Goal: Find specific page/section: Find specific page/section

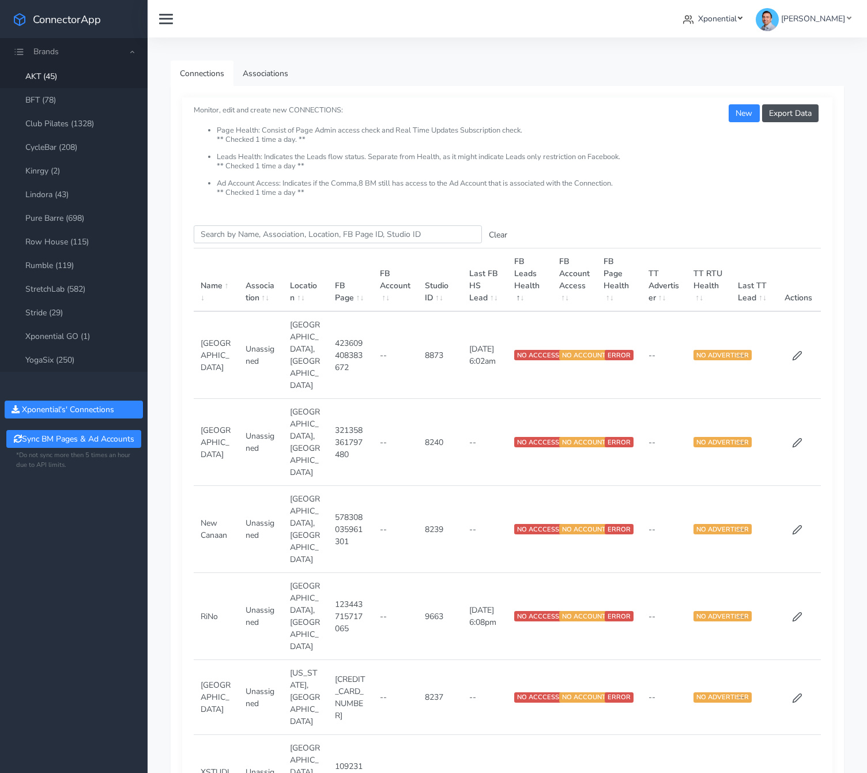
click at [730, 18] on span "Xponential" at bounding box center [717, 18] width 39 height 11
click at [662, 165] on span "Sequel Fitness" at bounding box center [635, 166] width 53 height 11
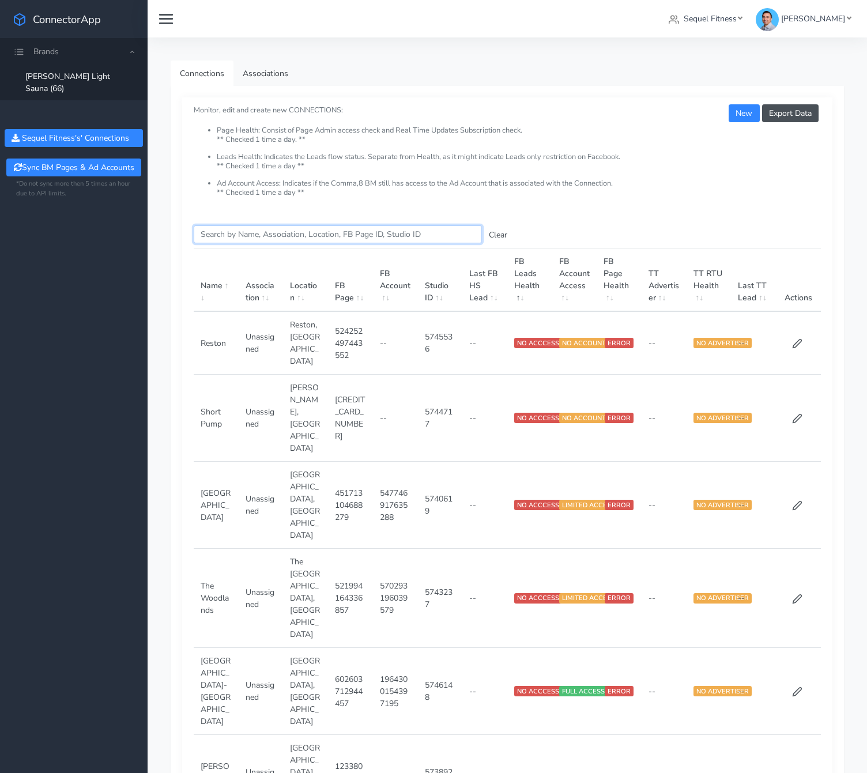
click at [262, 233] on input "Search this table" at bounding box center [338, 234] width 288 height 18
paste input "1124133031097447"
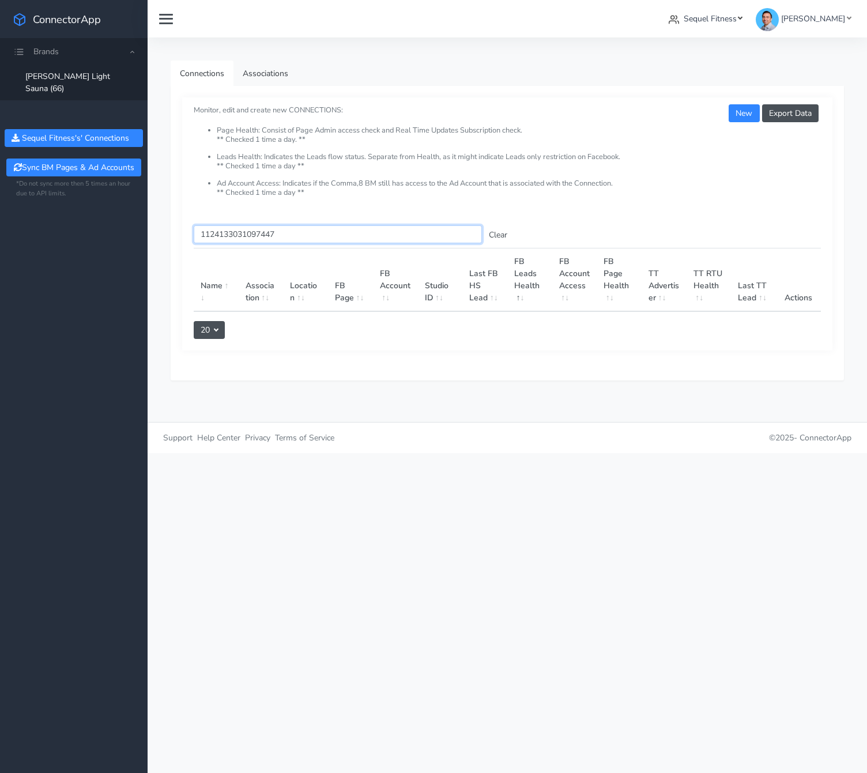
type input "1124133031097447"
click at [731, 21] on span "Sequel Fitness" at bounding box center [709, 18] width 53 height 11
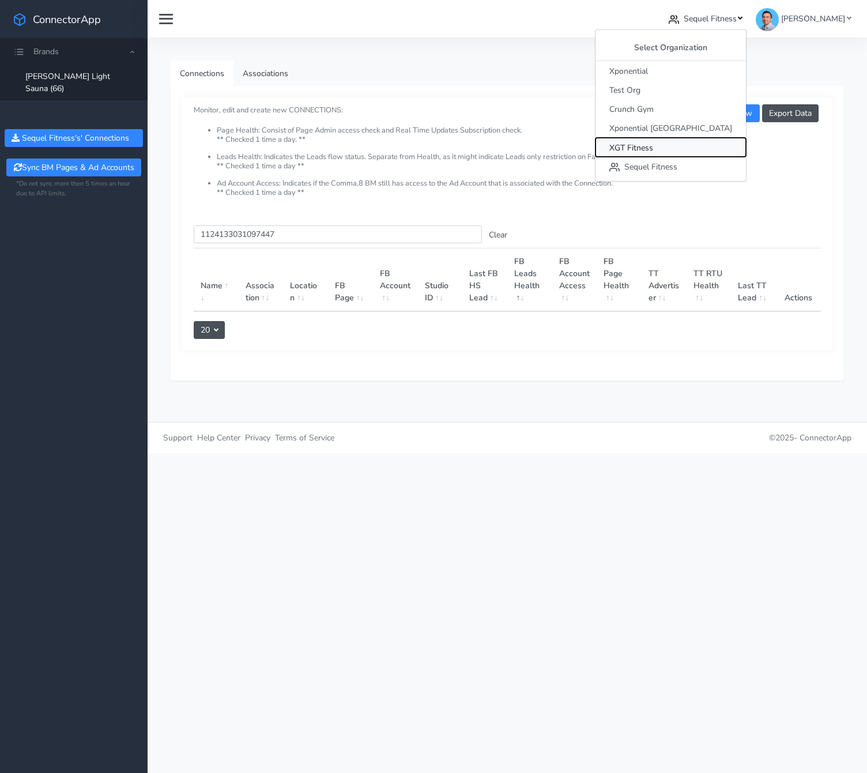
click at [653, 150] on span "XGT Fitness" at bounding box center [631, 147] width 44 height 11
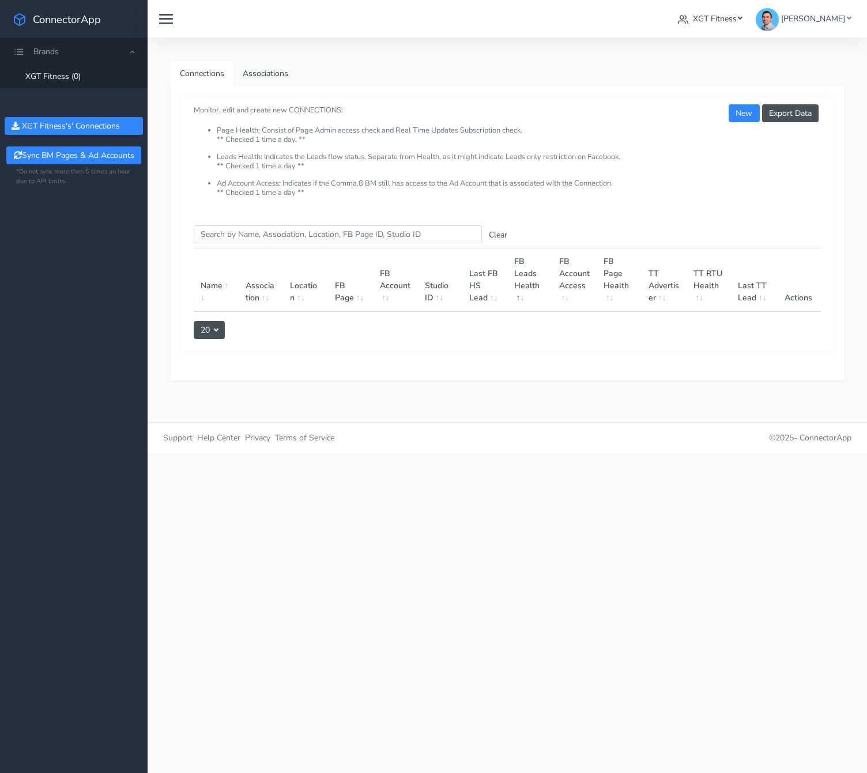
click at [713, 22] on span "XGT Fitness" at bounding box center [715, 18] width 44 height 11
click at [648, 70] on span "Xponential" at bounding box center [628, 71] width 39 height 11
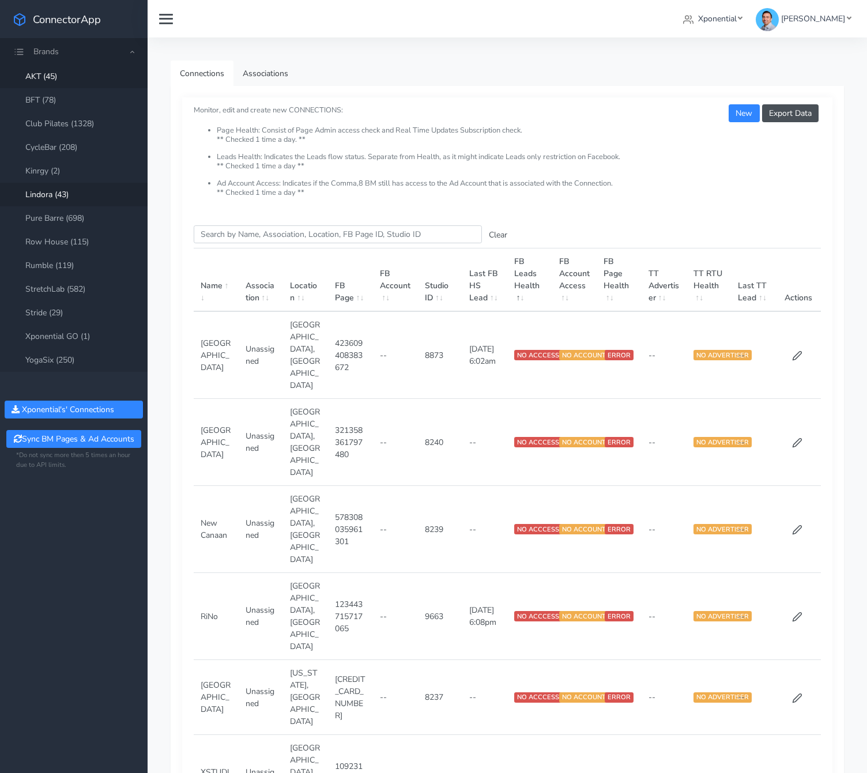
click at [43, 196] on link "Lindora (43)" at bounding box center [74, 195] width 148 height 24
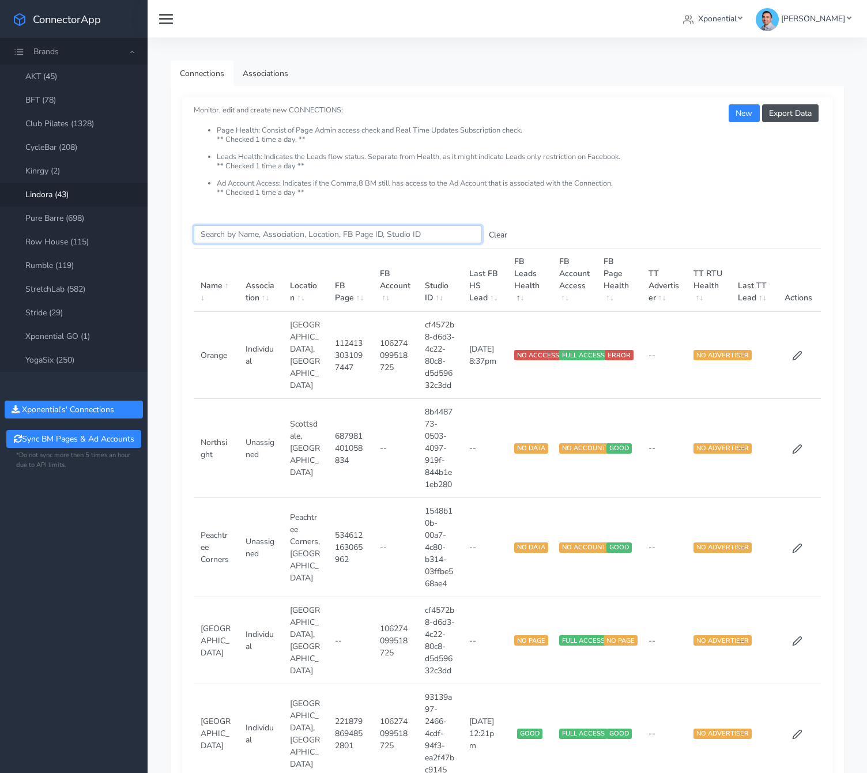
click at [240, 231] on input "Search this table" at bounding box center [338, 234] width 288 height 18
paste input "1124133031097447"
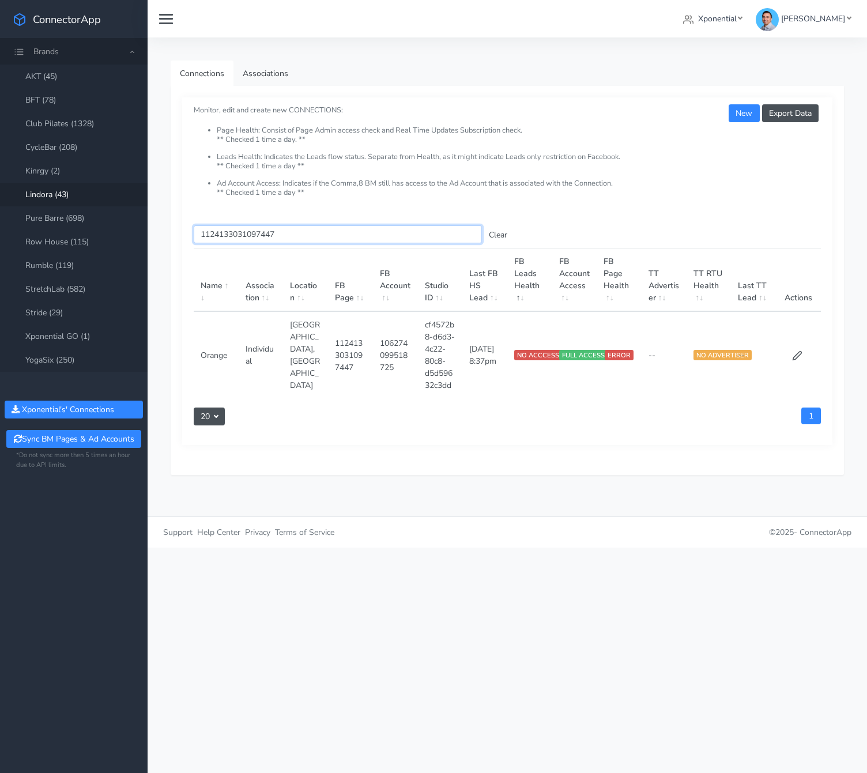
type input "1124133031097447"
click at [793, 357] on icon at bounding box center [797, 355] width 10 height 10
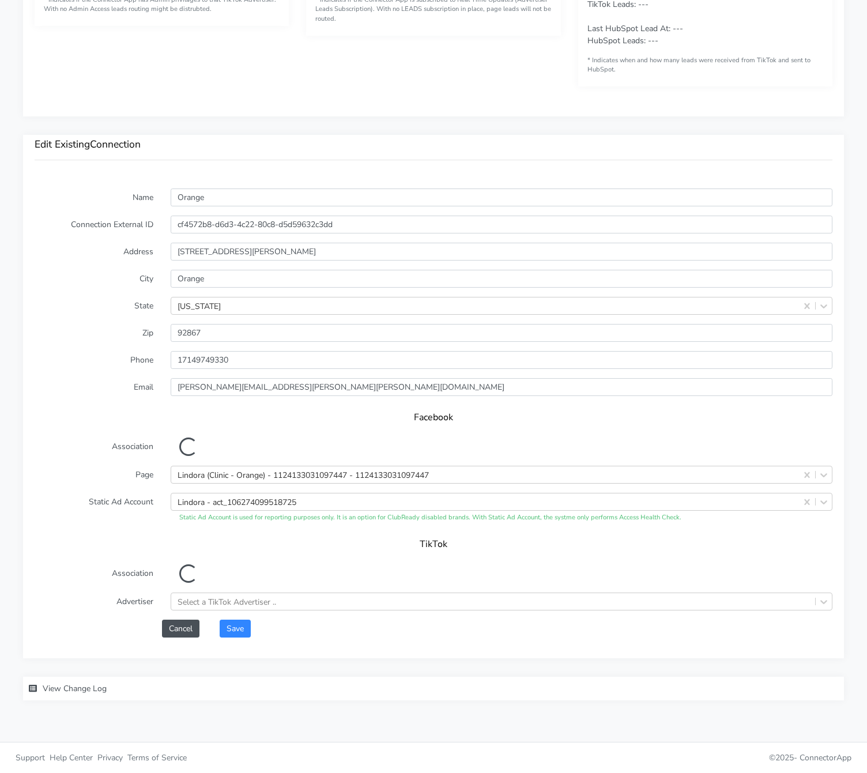
scroll to position [708, 0]
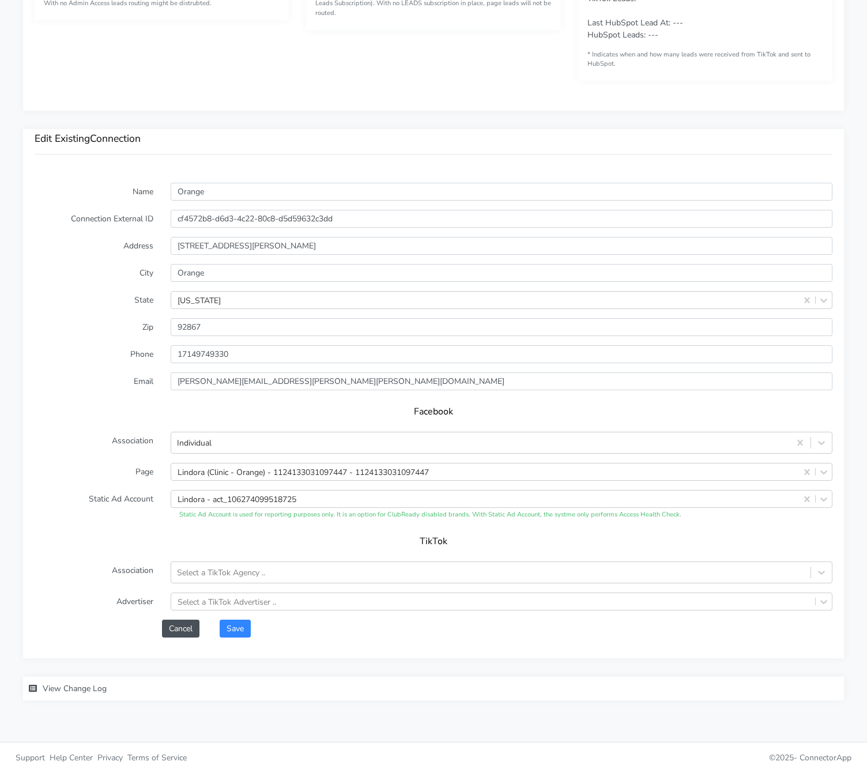
click at [73, 690] on span "View Change Log" at bounding box center [75, 688] width 64 height 11
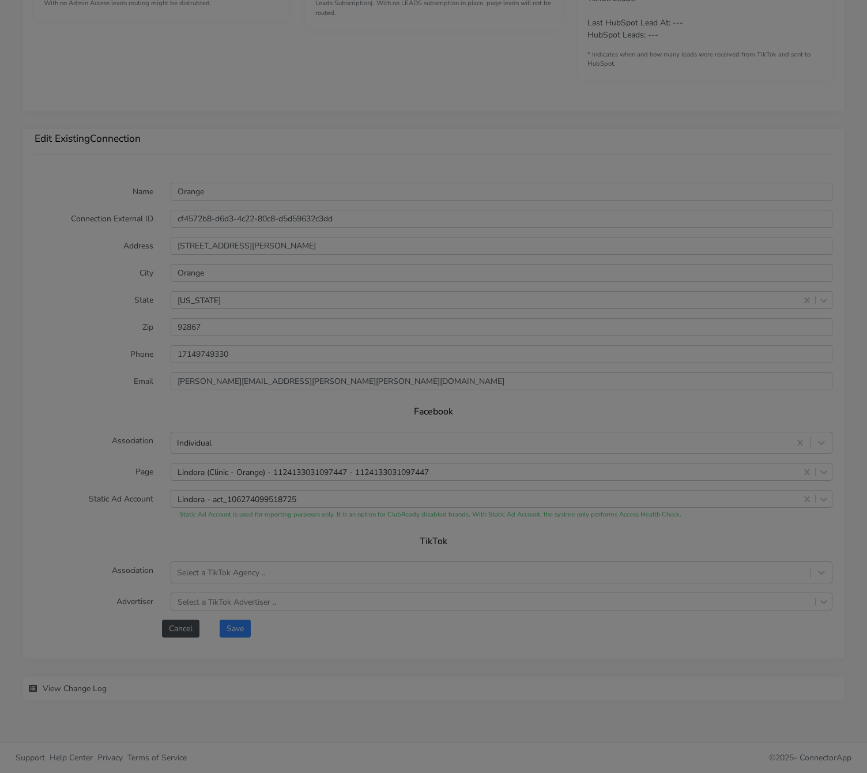
click at [71, 685] on div "Change Logs × Search this table Clear Time Changes Changed By [DATE] 2:57pm Fac…" at bounding box center [433, 386] width 867 height 773
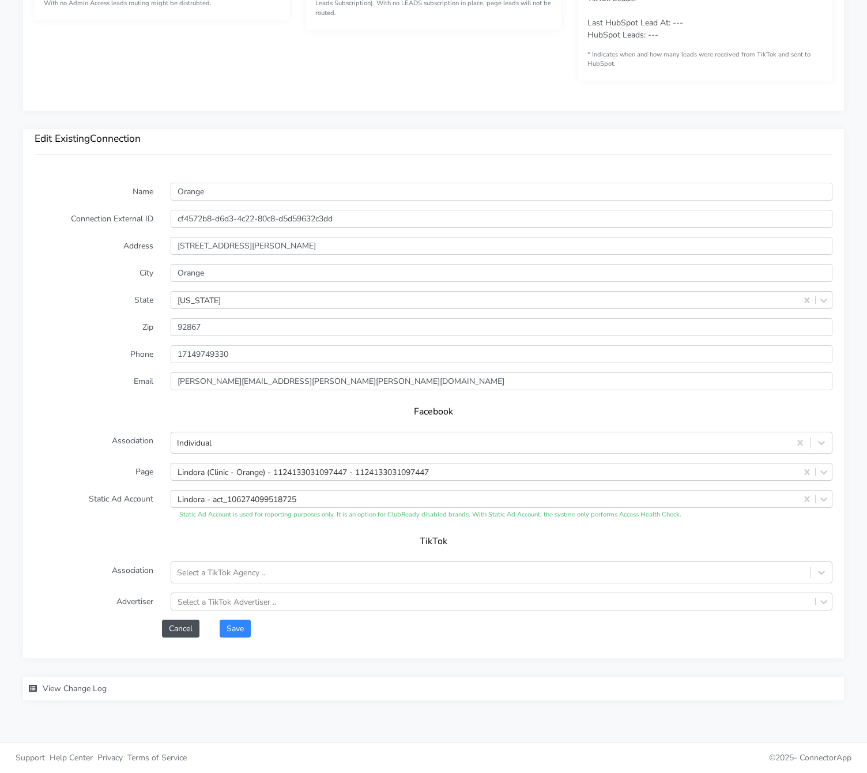
click at [71, 685] on span "View Change Log" at bounding box center [75, 688] width 64 height 11
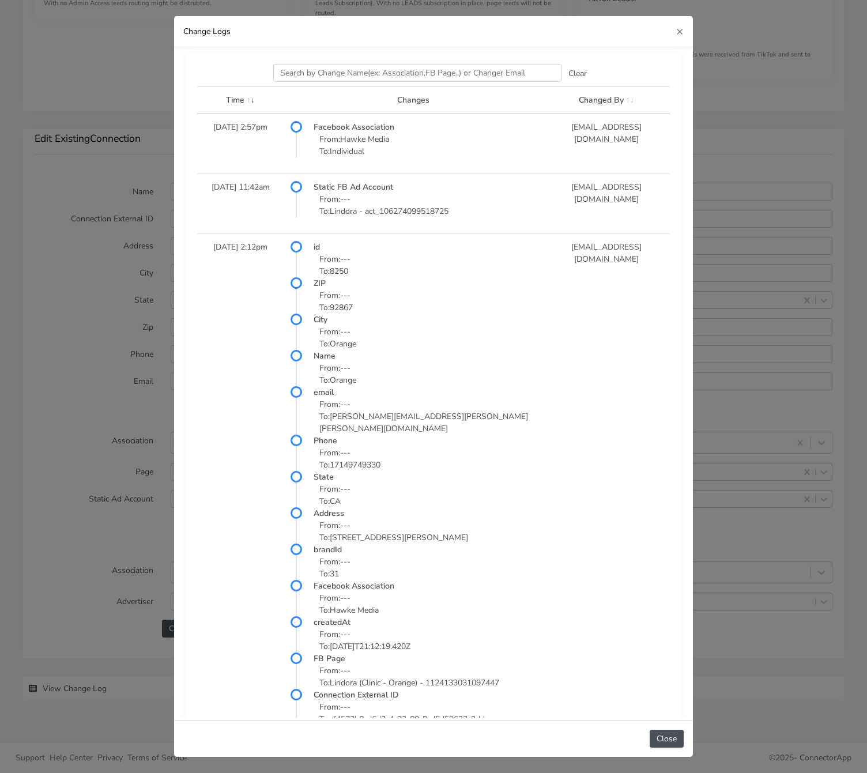
scroll to position [0, 0]
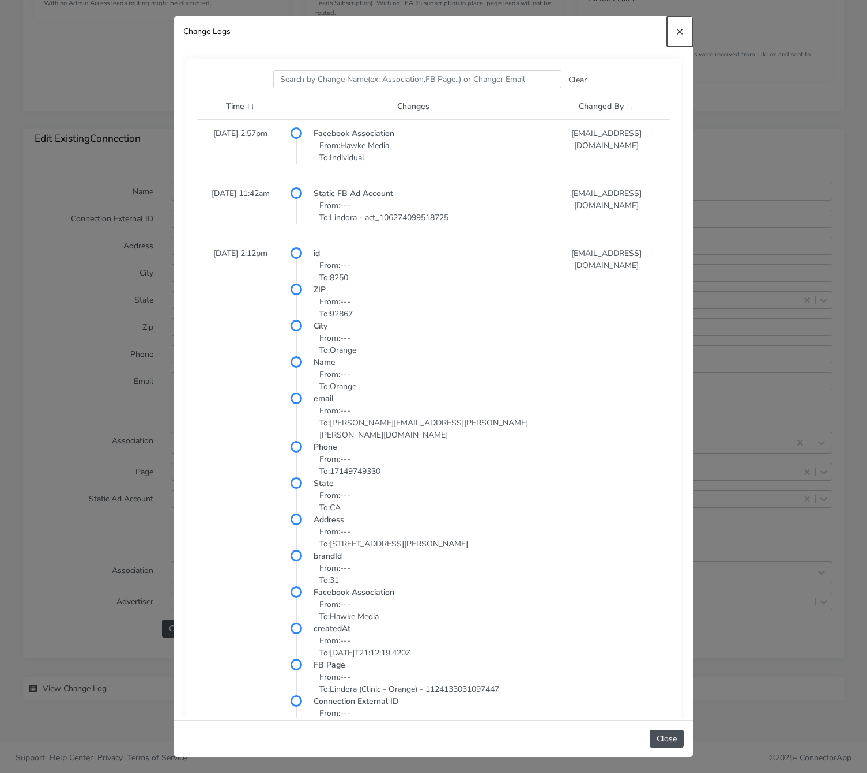
click at [681, 31] on span "×" at bounding box center [679, 31] width 7 height 16
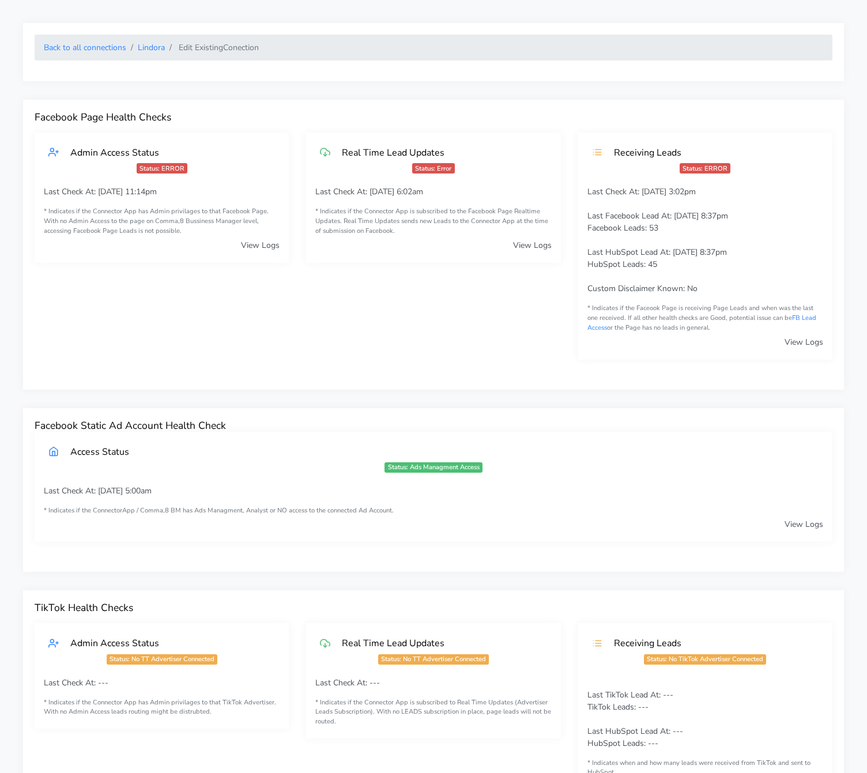
click at [150, 41] on li "Lindora" at bounding box center [145, 47] width 39 height 12
click at [147, 43] on link "Lindora" at bounding box center [151, 47] width 27 height 11
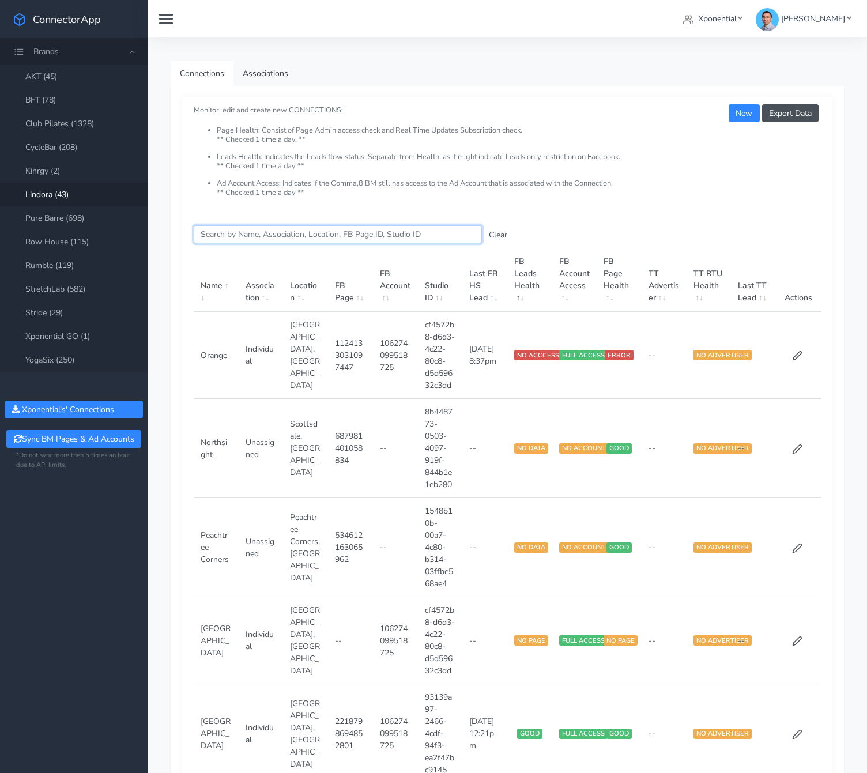
click at [249, 239] on input "Search this table" at bounding box center [338, 234] width 288 height 18
paste input "[URL][DOMAIN_NAME]"
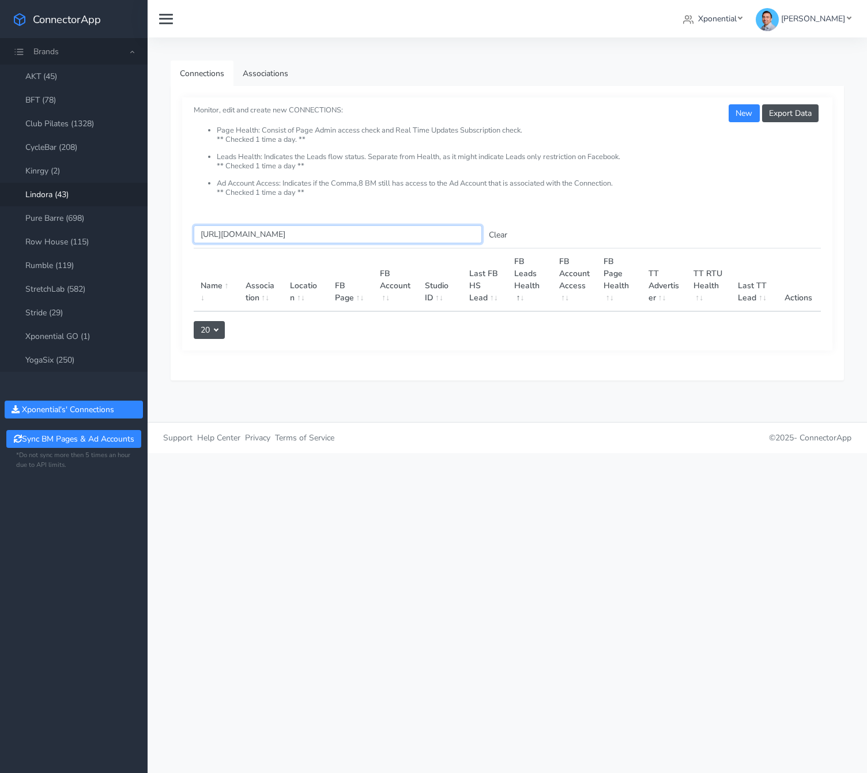
click at [244, 229] on input "[URL][DOMAIN_NAME]" at bounding box center [338, 234] width 288 height 18
paste input "1124133031097447"
type input "1124133031097447"
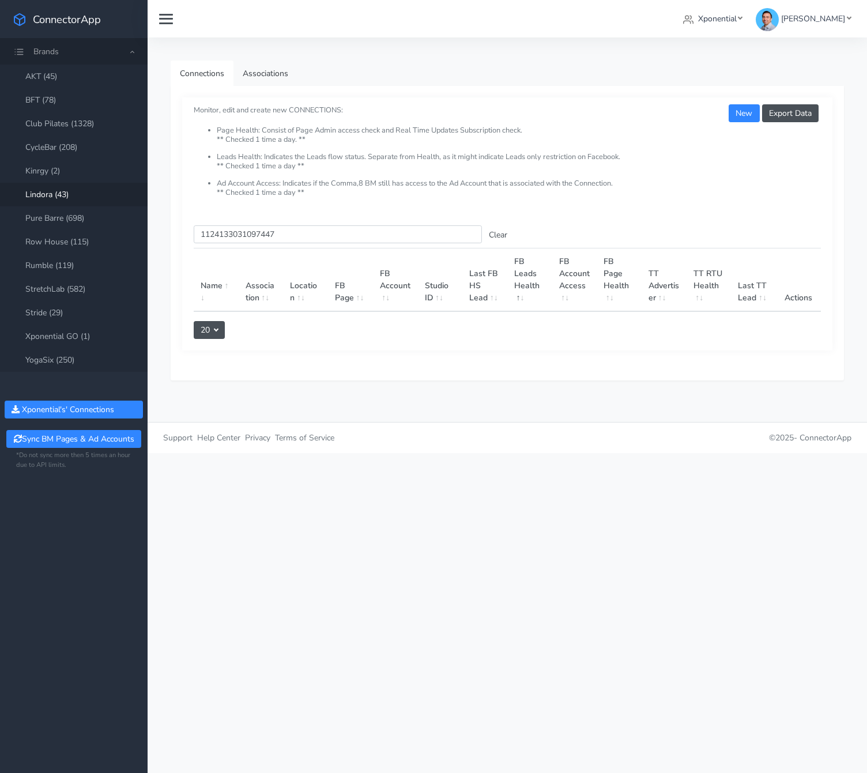
drag, startPoint x: 406, startPoint y: 196, endPoint x: 578, endPoint y: 214, distance: 173.1
click at [408, 196] on li "Ad Account Access: Indicates if the Comma,8 BM still has access to the Ad Accou…" at bounding box center [519, 188] width 604 height 18
click at [497, 233] on button "Clear" at bounding box center [498, 235] width 32 height 18
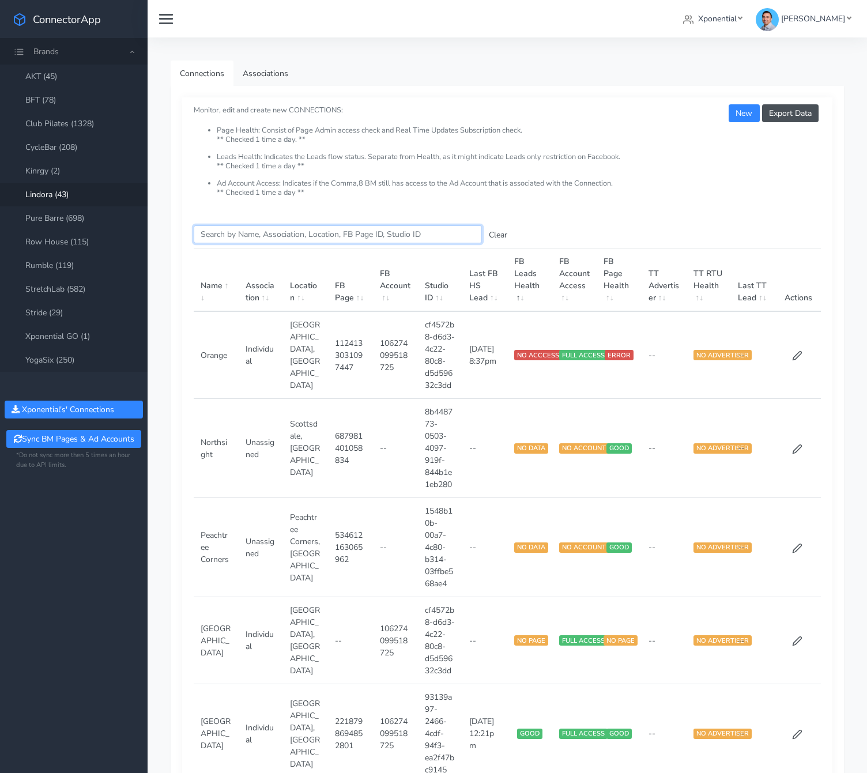
click at [331, 235] on input "Search this table" at bounding box center [338, 234] width 288 height 18
paste input "1124133031097447"
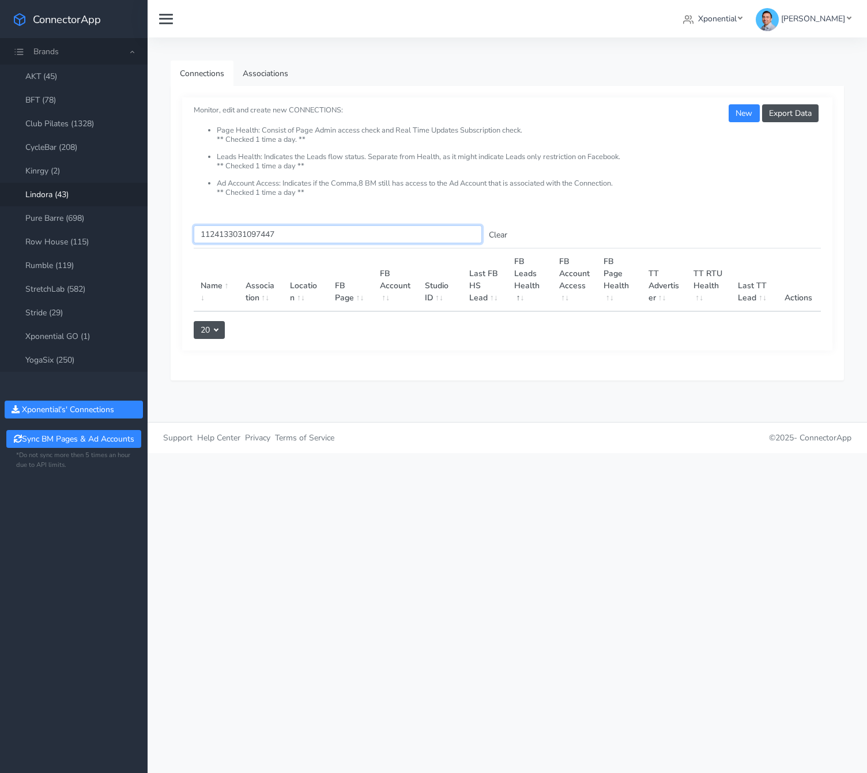
click at [203, 237] on input "1124133031097447" at bounding box center [338, 234] width 288 height 18
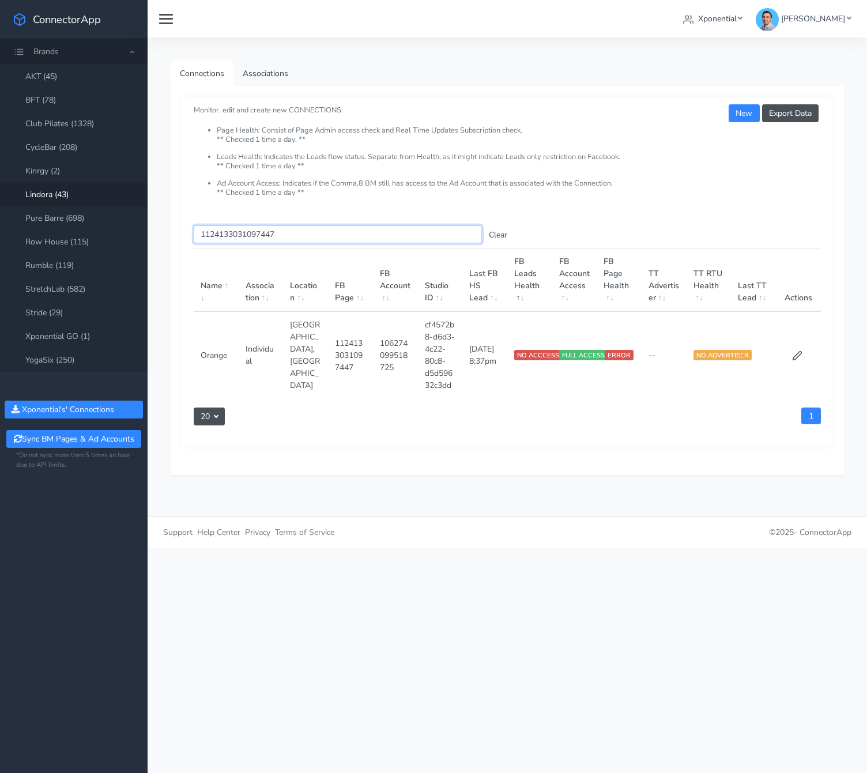
type input "1124133031097447"
